Goal: Check status: Check status

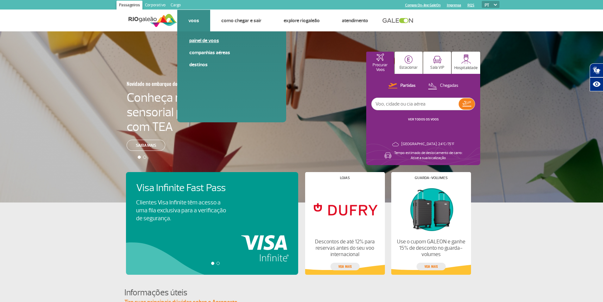
click at [200, 41] on link "Painel de voos" at bounding box center [231, 40] width 85 height 7
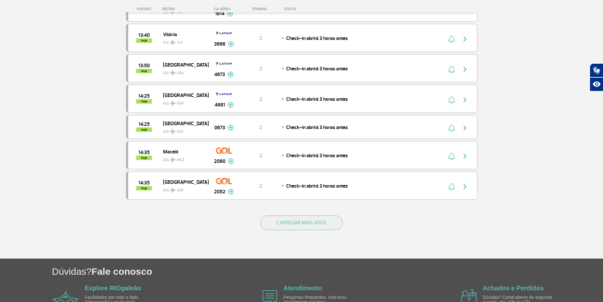
scroll to position [538, 0]
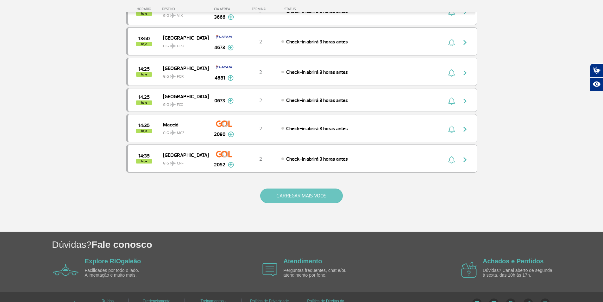
drag, startPoint x: 306, startPoint y: 205, endPoint x: 308, endPoint y: 198, distance: 7.1
click at [305, 204] on div "CARREGAR MAIS VOOS" at bounding box center [301, 205] width 351 height 51
click at [308, 198] on button "CARREGAR MAIS VOOS" at bounding box center [301, 195] width 83 height 15
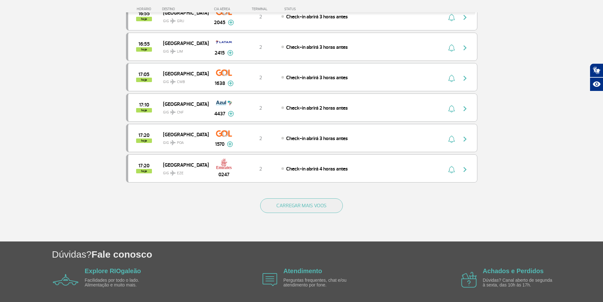
scroll to position [1159, 0]
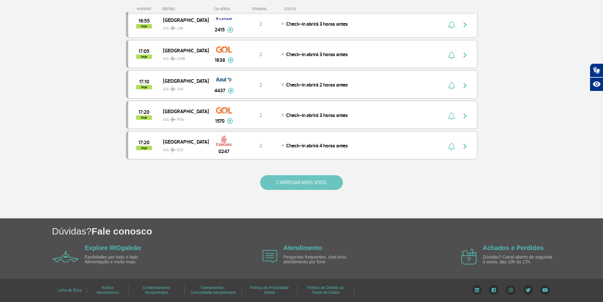
click at [297, 185] on button "CARREGAR MAIS VOOS" at bounding box center [301, 182] width 83 height 15
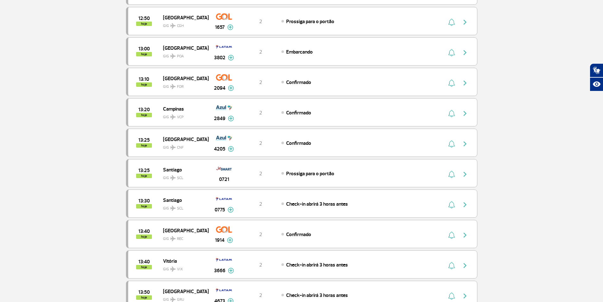
scroll to position [0, 0]
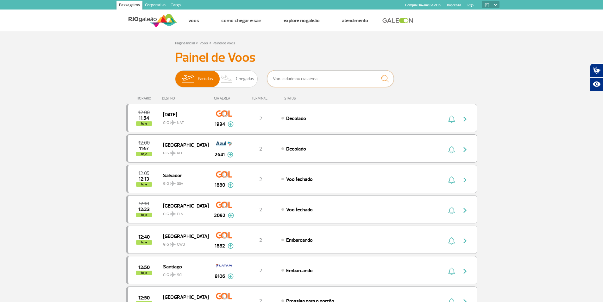
click at [329, 74] on input "text" at bounding box center [330, 78] width 127 height 17
type input "[GEOGRAPHIC_DATA]"
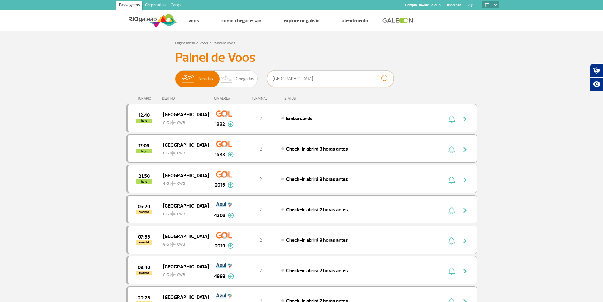
drag, startPoint x: 319, startPoint y: 75, endPoint x: 10, endPoint y: 101, distance: 310.1
click at [11, 101] on section "Página Inicial > Voos > Painel de Voos Painel de Voos Partidas Chegadas [GEOGRA…" at bounding box center [301, 202] width 603 height 342
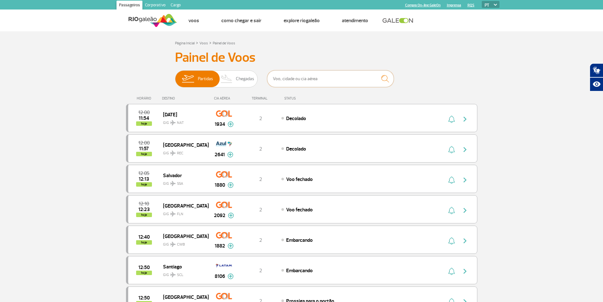
type input "g"
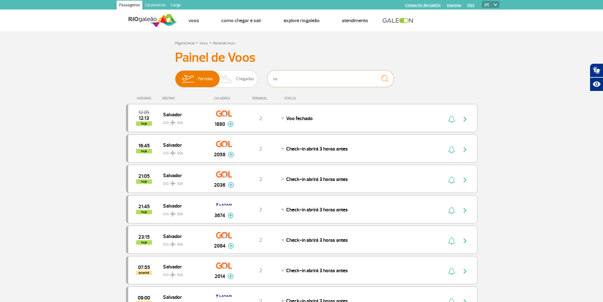
type input "s"
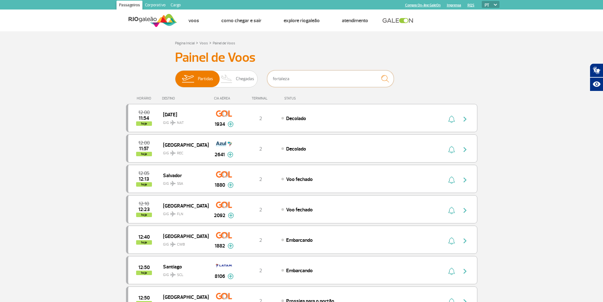
type input "fortaleza"
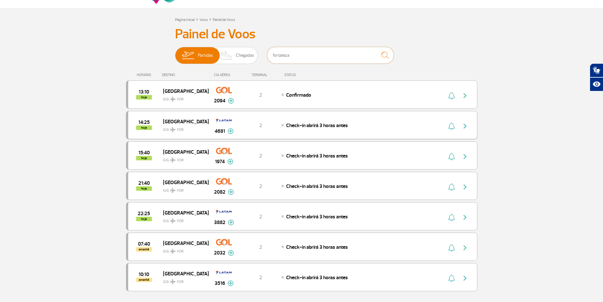
scroll to position [63, 0]
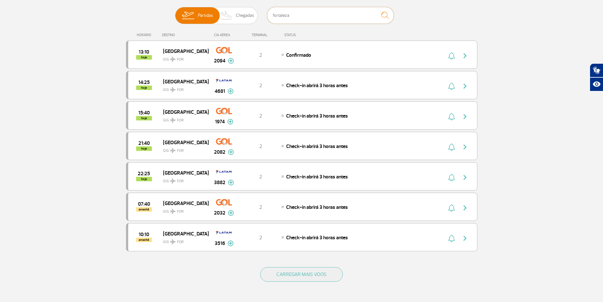
drag, startPoint x: 243, startPoint y: 27, endPoint x: 0, endPoint y: 16, distance: 242.8
click at [17, 31] on section "Página Inicial > Voos > Painel de Voos Painel de Voos Partidas Chegadas fortale…" at bounding box center [301, 139] width 603 height 342
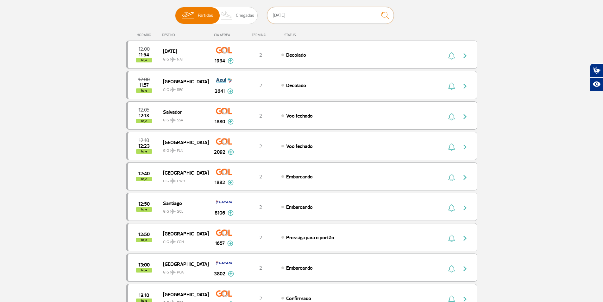
type input "[DATE]"
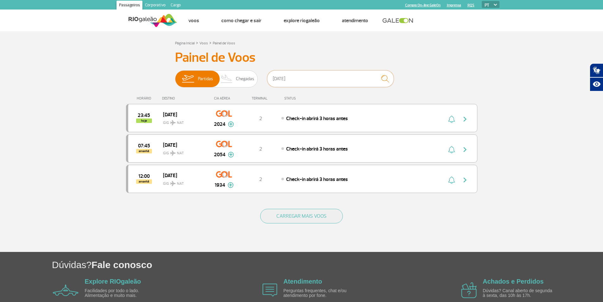
drag, startPoint x: 339, startPoint y: 71, endPoint x: 0, endPoint y: 60, distance: 339.2
click at [0, 61] on section "Página Inicial > Voos > Painel de Voos Painel de Voos Partidas Chegadas [DATE] …" at bounding box center [301, 141] width 603 height 220
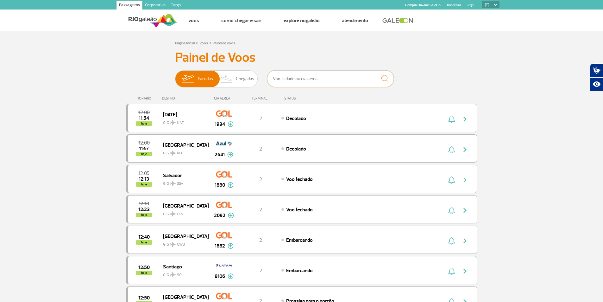
type input "n"
type input "[PERSON_NAME]"
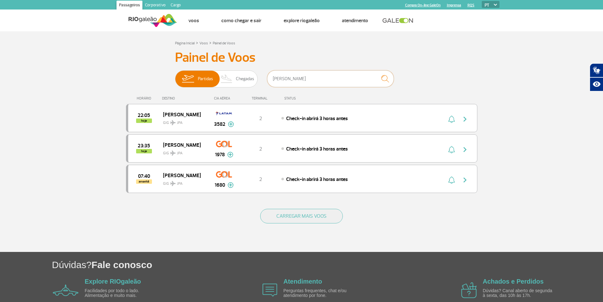
drag, startPoint x: 319, startPoint y: 81, endPoint x: 39, endPoint y: 107, distance: 280.8
click at [39, 106] on section "Página Inicial > Voos > Painel de Voos Painel de Voos Partidas Chegadas [PERSON…" at bounding box center [301, 141] width 603 height 220
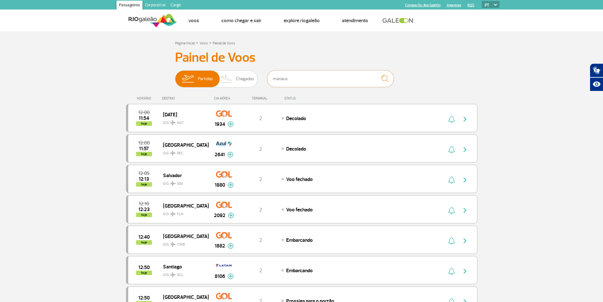
type input "manaus"
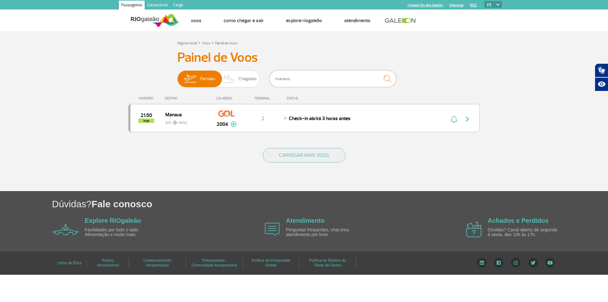
drag, startPoint x: 313, startPoint y: 76, endPoint x: 0, endPoint y: 111, distance: 314.8
click at [0, 108] on section "Página Inicial > Voos > Painel de Voos Painel de Voos Partidas Chegadas manaus …" at bounding box center [304, 111] width 608 height 160
type input "n"
type input "[GEOGRAPHIC_DATA]"
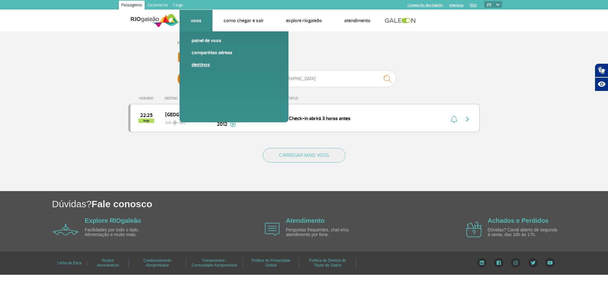
click at [207, 63] on link "Destinos" at bounding box center [234, 64] width 85 height 7
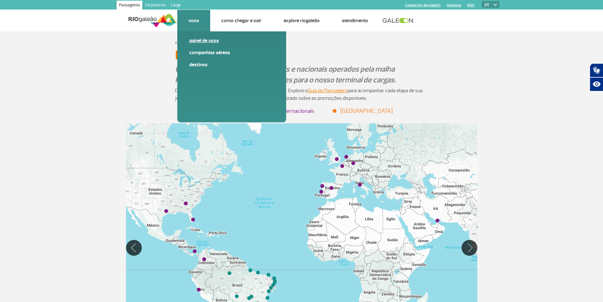
click at [209, 43] on link "Painel de voos" at bounding box center [231, 40] width 85 height 7
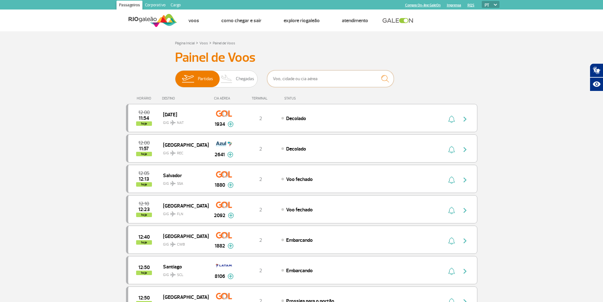
click at [319, 78] on input "text" at bounding box center [330, 78] width 127 height 17
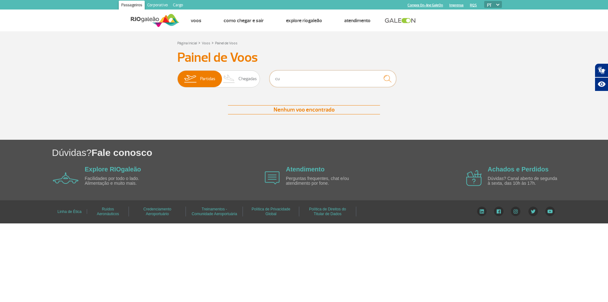
type input "c"
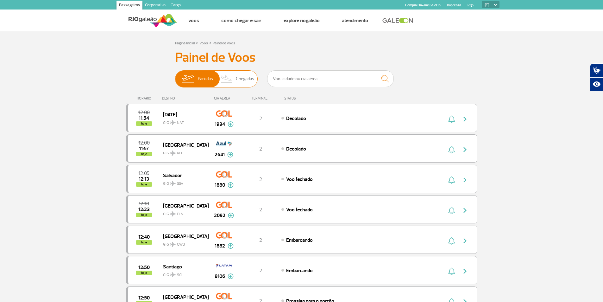
click at [224, 83] on img at bounding box center [227, 79] width 19 height 16
click at [175, 76] on input "Partidas Chegadas" at bounding box center [175, 76] width 0 height 0
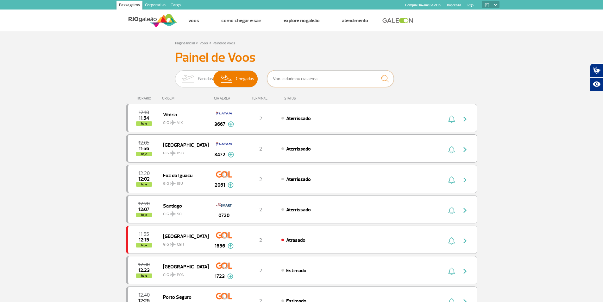
click at [340, 76] on input "text" at bounding box center [330, 78] width 127 height 17
type input "vitória"
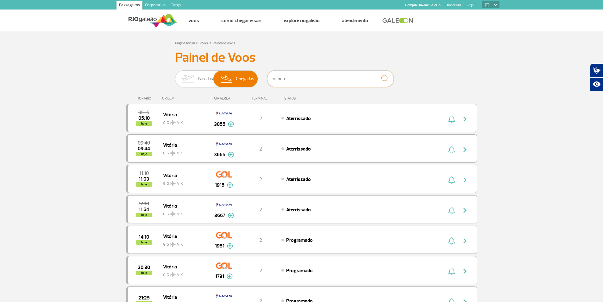
drag, startPoint x: 147, startPoint y: 94, endPoint x: 0, endPoint y: 98, distance: 147.3
click at [0, 97] on section "Página Inicial > Voos > Painel de Voos Painel de Voos Partidas Chegadas vitória…" at bounding box center [301, 263] width 603 height 464
type input "azul"
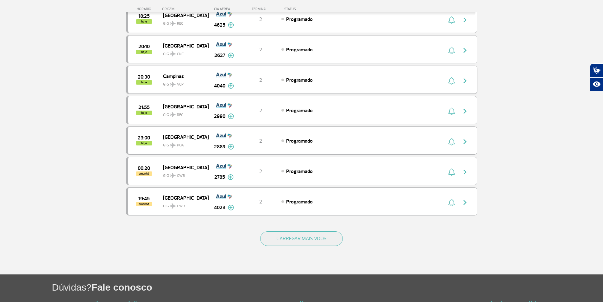
scroll to position [507, 0]
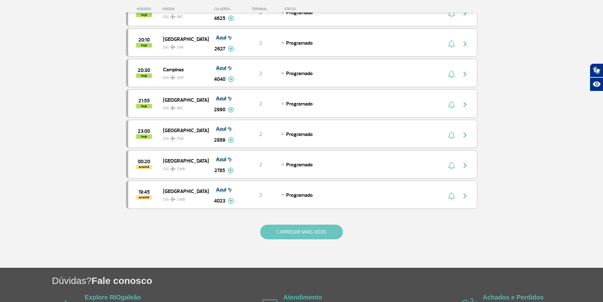
click at [294, 237] on button "CARREGAR MAIS VOOS" at bounding box center [301, 231] width 83 height 15
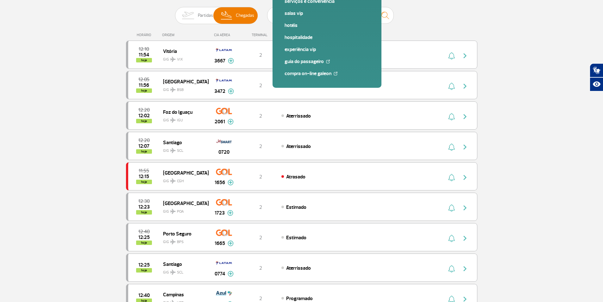
scroll to position [0, 0]
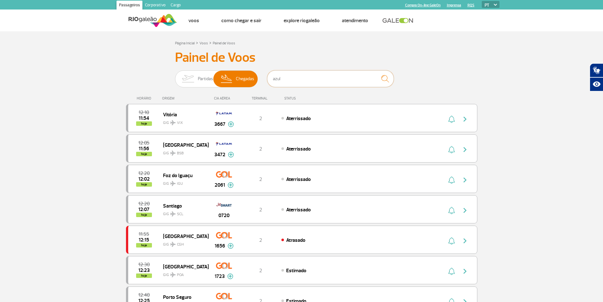
drag, startPoint x: 281, startPoint y: 81, endPoint x: 86, endPoint y: 114, distance: 197.2
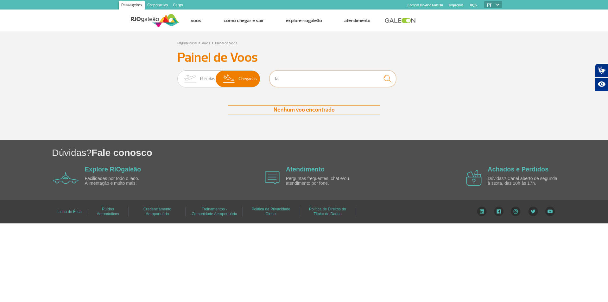
type input "l"
type input "tam"
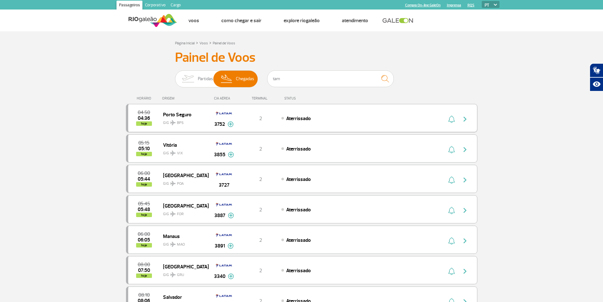
click at [229, 125] on img at bounding box center [231, 124] width 6 height 6
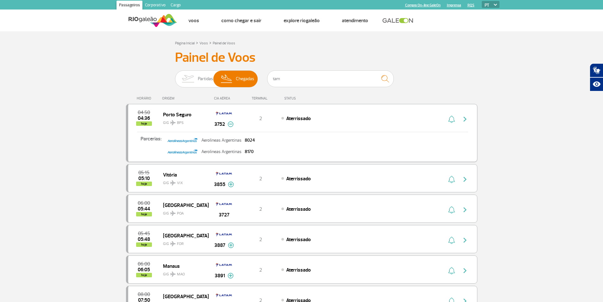
click at [229, 124] on img at bounding box center [231, 124] width 6 height 6
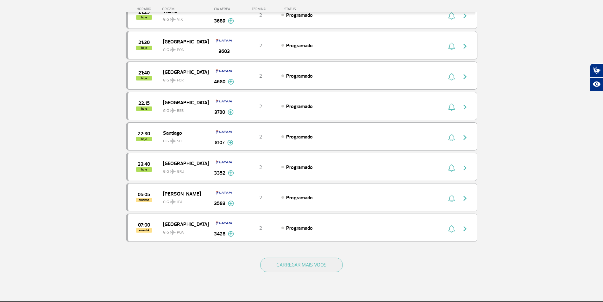
scroll to position [918, 0]
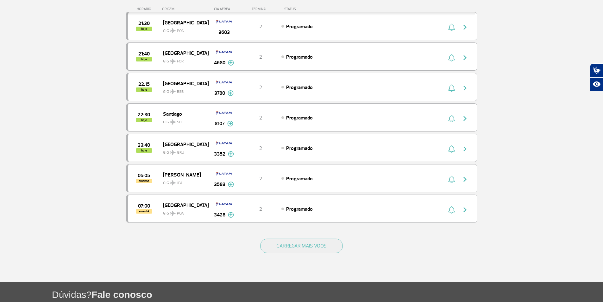
click at [318, 255] on div "CARREGAR MAIS VOOS" at bounding box center [301, 255] width 351 height 51
click at [313, 247] on button "CARREGAR MAIS VOOS" at bounding box center [301, 245] width 83 height 15
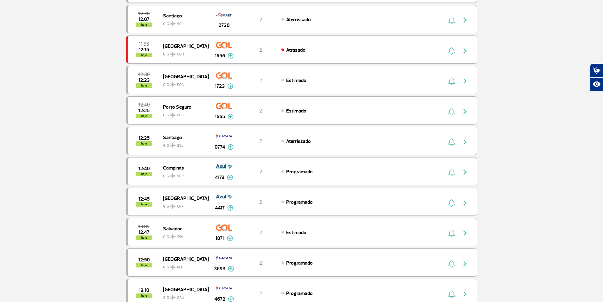
scroll to position [0, 0]
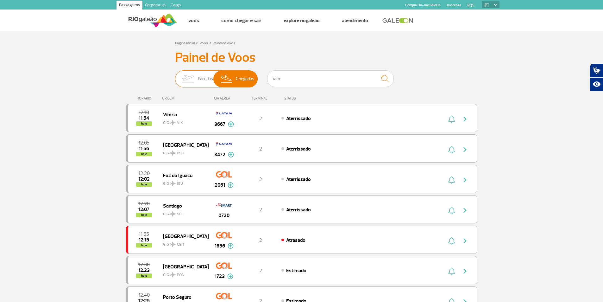
click at [191, 76] on img at bounding box center [188, 79] width 20 height 16
click at [175, 76] on input "Partidas Chegadas" at bounding box center [175, 76] width 0 height 0
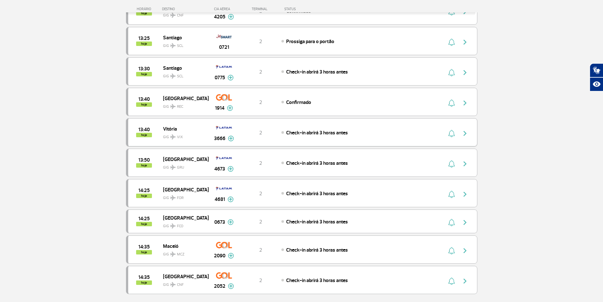
scroll to position [475, 0]
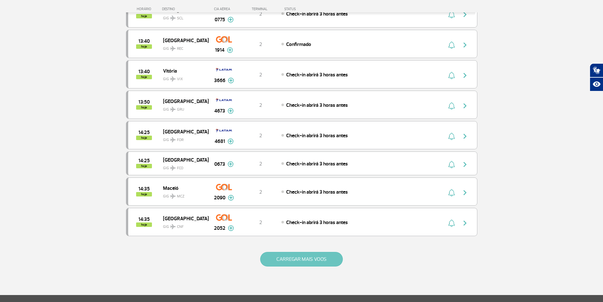
click at [307, 258] on button "CARREGAR MAIS VOOS" at bounding box center [301, 259] width 83 height 15
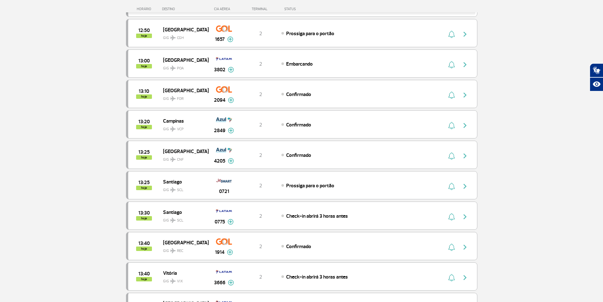
scroll to position [0, 0]
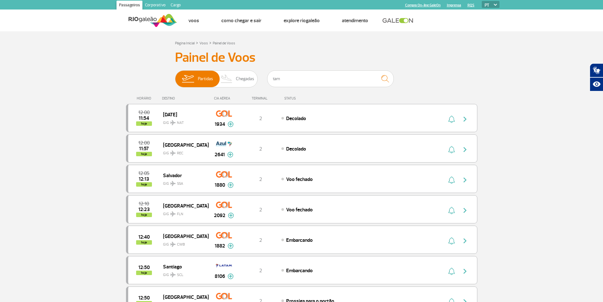
click at [167, 24] on img at bounding box center [153, 21] width 49 height 16
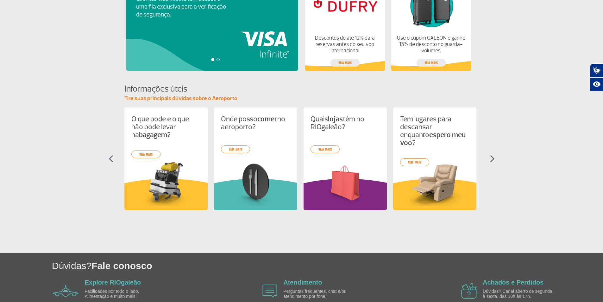
scroll to position [238, 0]
